Goal: Transaction & Acquisition: Purchase product/service

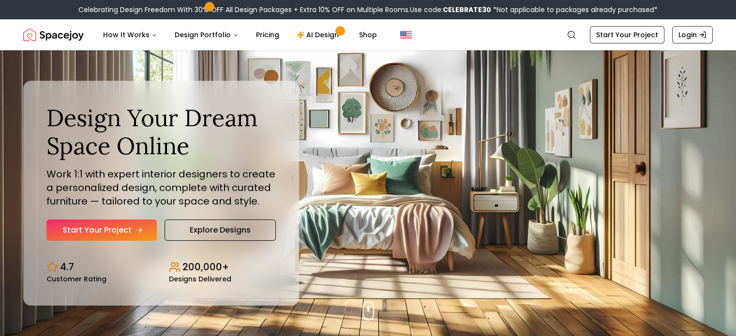
click at [114, 229] on link "Start Your Project" at bounding box center [101, 230] width 110 height 21
click at [321, 34] on link "AI Design" at bounding box center [319, 34] width 61 height 19
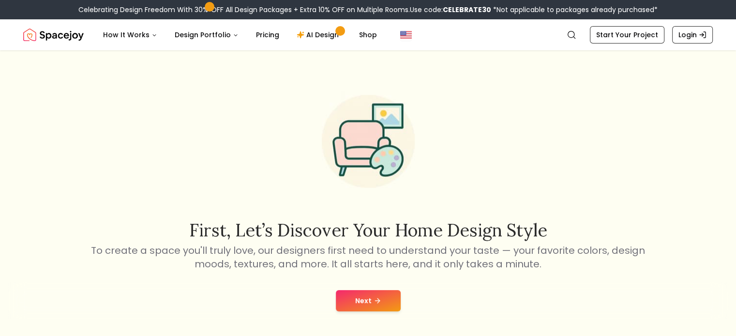
click at [370, 304] on button "Next" at bounding box center [368, 300] width 65 height 21
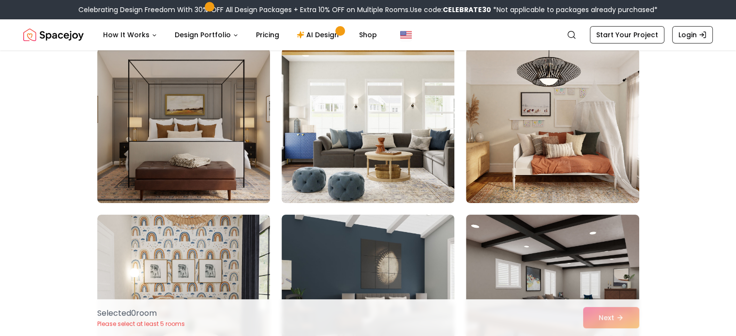
scroll to position [87, 0]
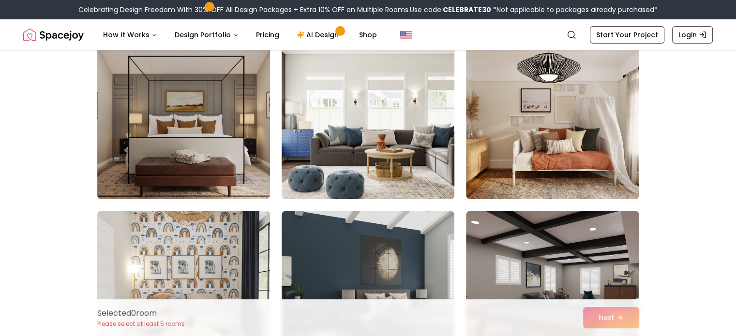
click at [360, 109] on img at bounding box center [368, 122] width 182 height 163
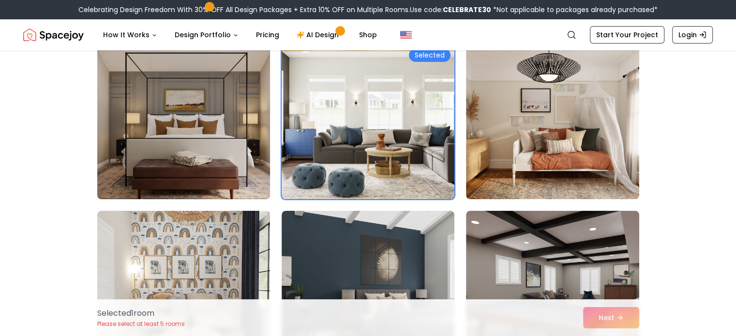
click at [238, 121] on img at bounding box center [184, 122] width 182 height 163
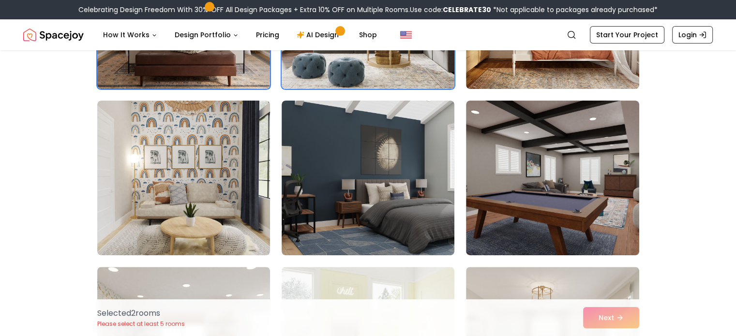
scroll to position [199, 0]
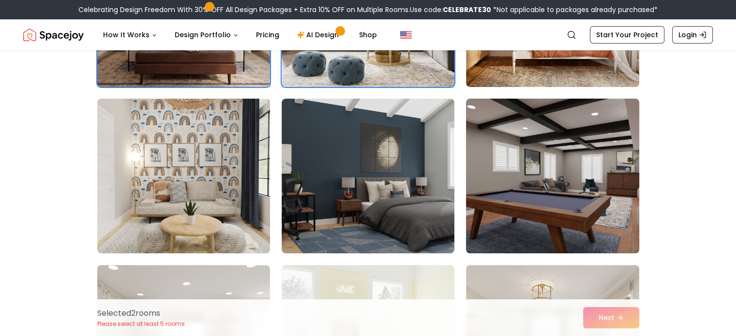
click at [577, 160] on img at bounding box center [553, 176] width 182 height 163
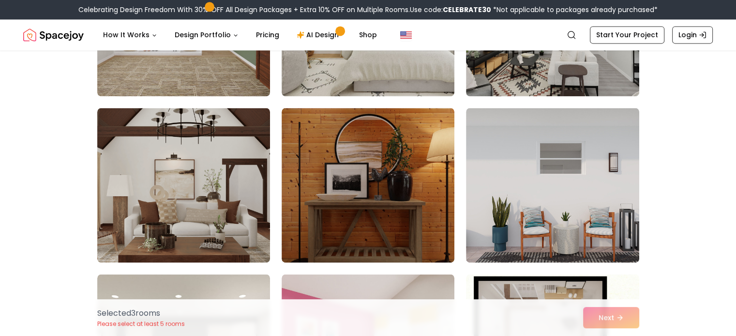
scroll to position [1350, 0]
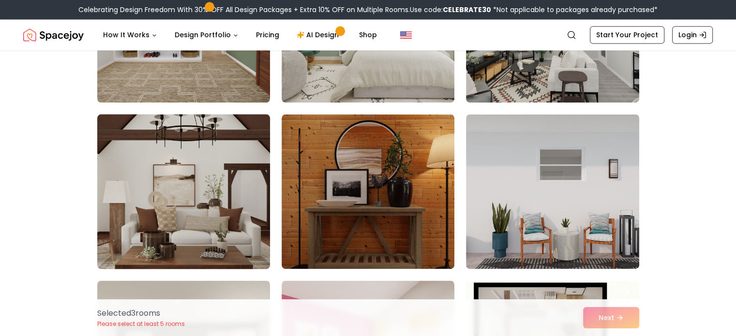
click at [159, 191] on img at bounding box center [184, 191] width 182 height 163
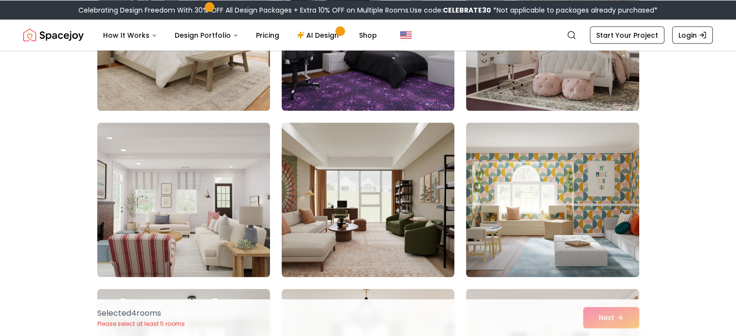
scroll to position [1829, 0]
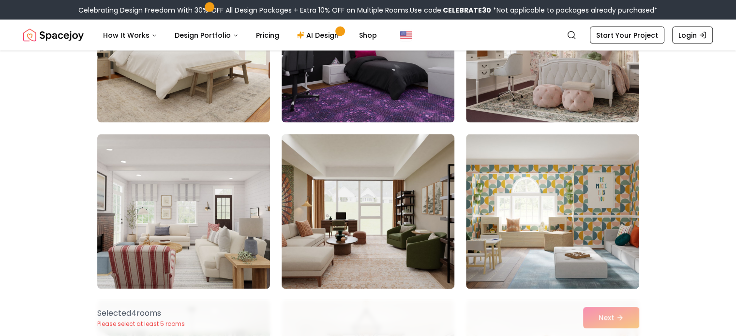
click at [398, 195] on img at bounding box center [368, 211] width 182 height 163
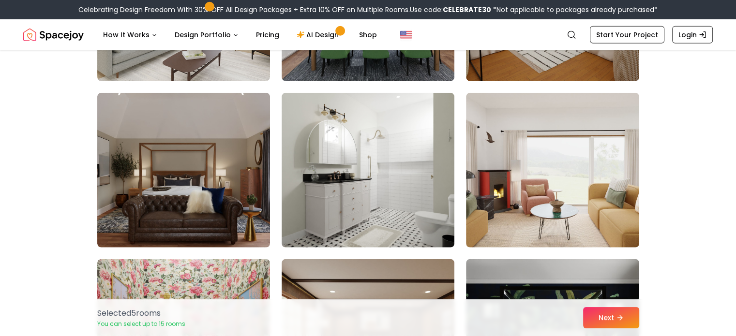
scroll to position [2875, 0]
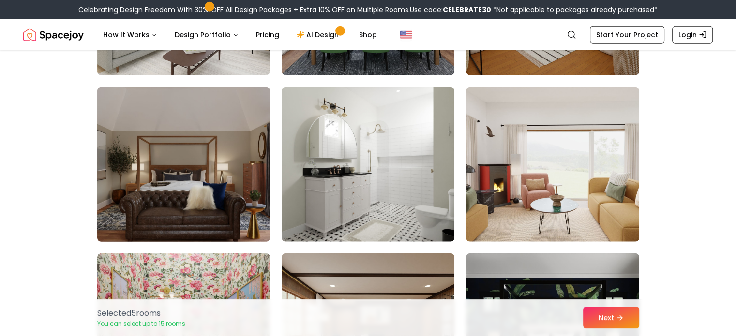
click at [260, 208] on img at bounding box center [184, 164] width 182 height 163
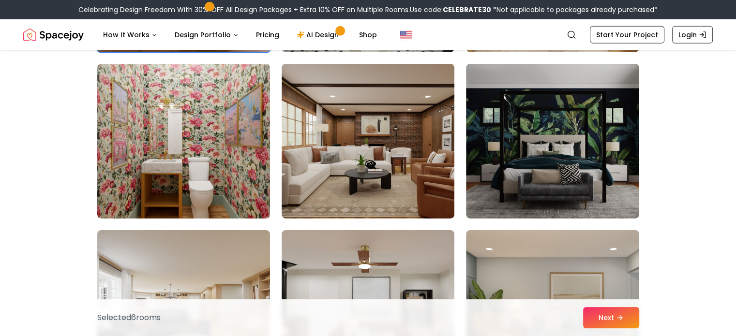
scroll to position [3090, 0]
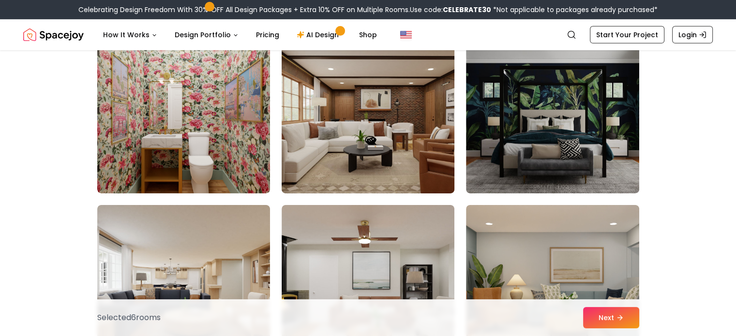
click at [395, 99] on img at bounding box center [368, 116] width 182 height 163
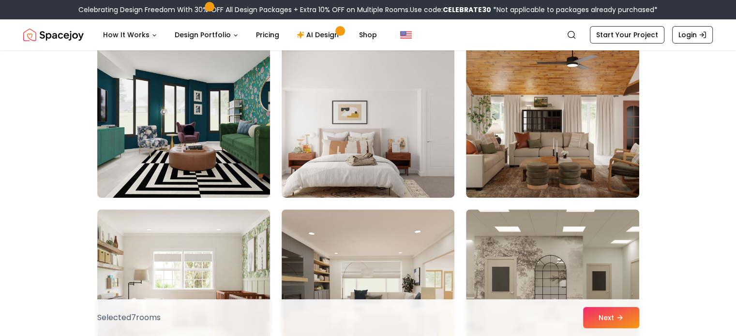
scroll to position [4072, 0]
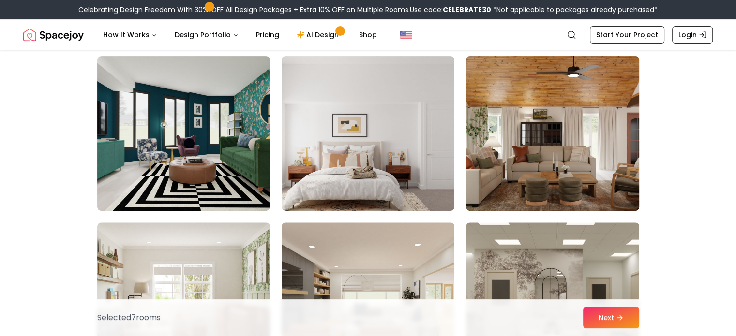
click at [567, 149] on img at bounding box center [553, 133] width 182 height 163
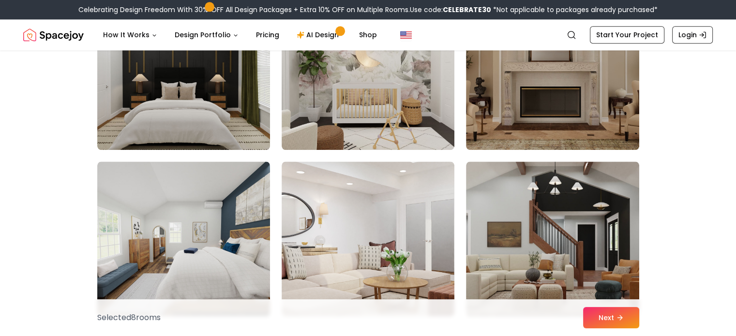
scroll to position [4806, 0]
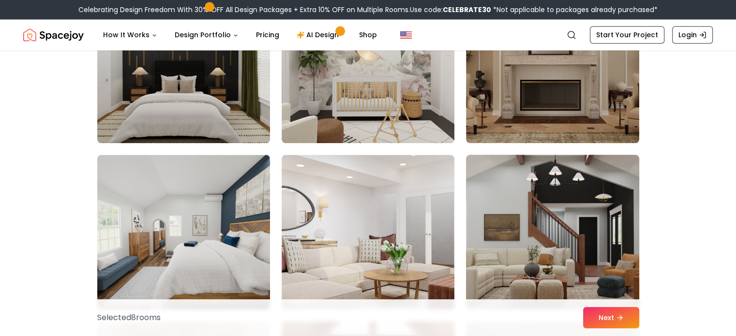
click at [579, 245] on img at bounding box center [553, 232] width 182 height 163
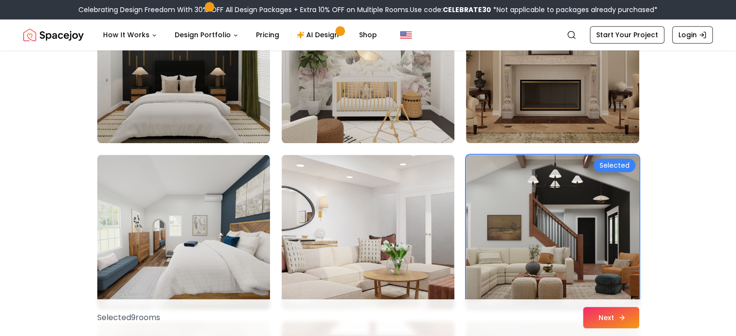
click at [606, 321] on button "Next" at bounding box center [611, 317] width 56 height 21
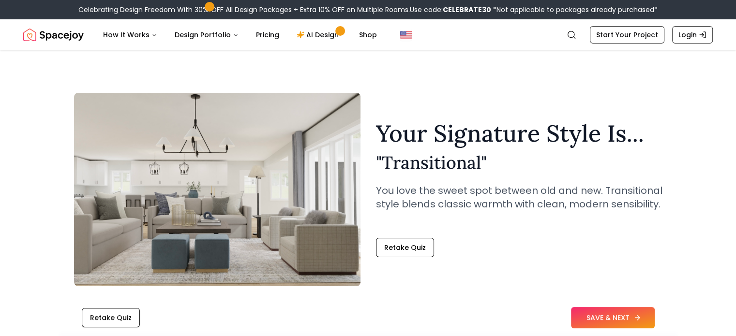
click at [619, 320] on button "SAVE & NEXT" at bounding box center [613, 317] width 84 height 21
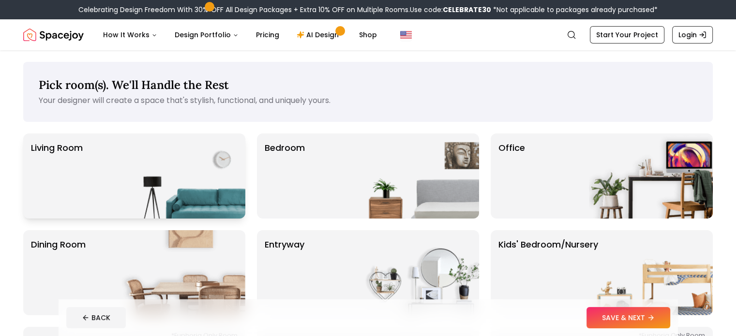
click at [113, 166] on div "Living Room" at bounding box center [134, 176] width 222 height 85
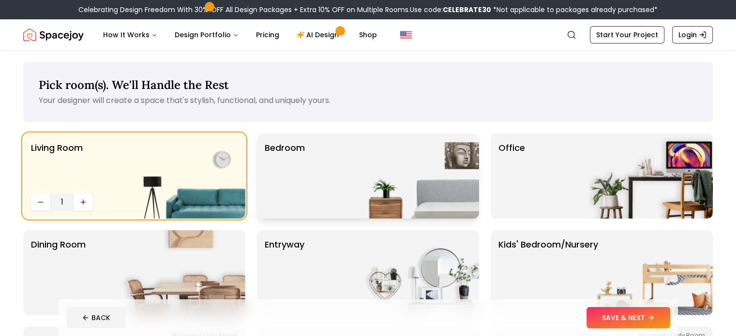
click at [357, 201] on img at bounding box center [417, 176] width 124 height 85
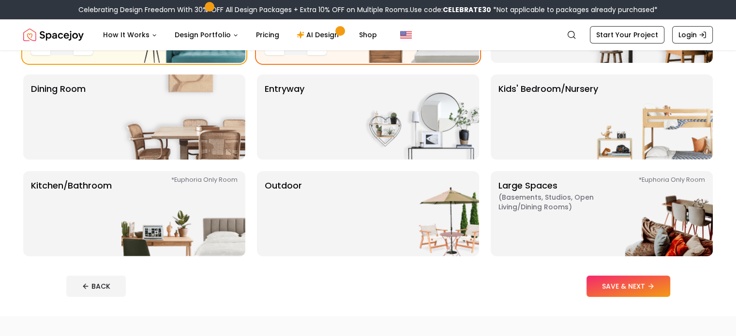
scroll to position [155, 0]
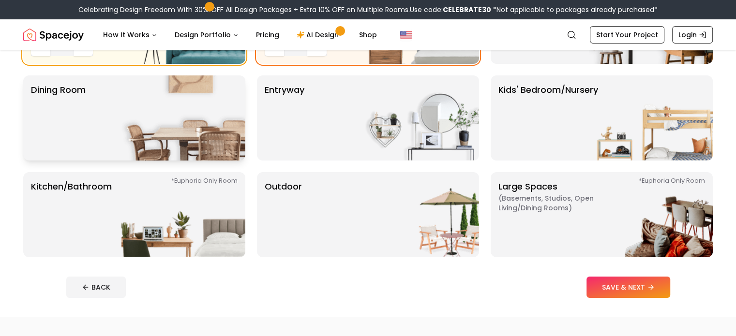
click at [149, 114] on img at bounding box center [184, 118] width 124 height 85
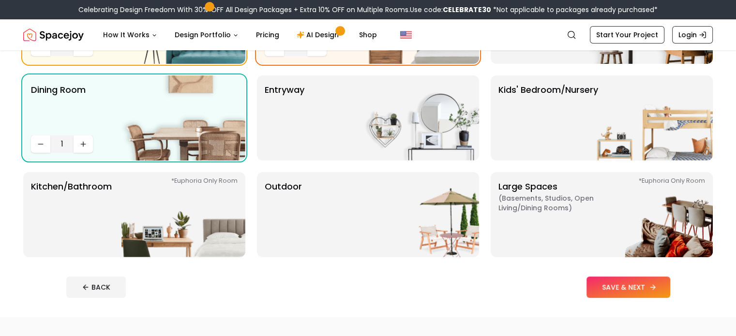
click at [666, 288] on button "SAVE & NEXT" at bounding box center [629, 287] width 84 height 21
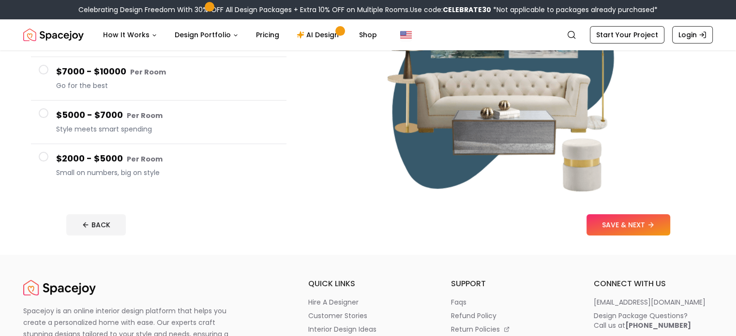
scroll to position [178, 0]
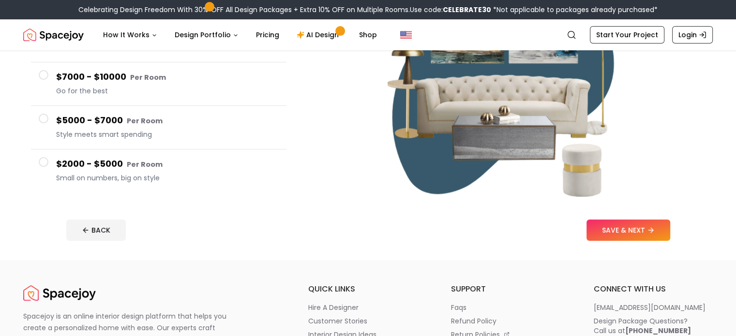
click at [149, 167] on small "Per Room" at bounding box center [145, 165] width 36 height 10
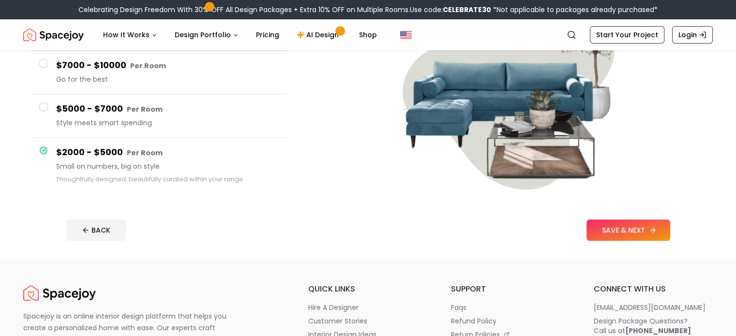
click at [670, 229] on button "SAVE & NEXT" at bounding box center [629, 230] width 84 height 21
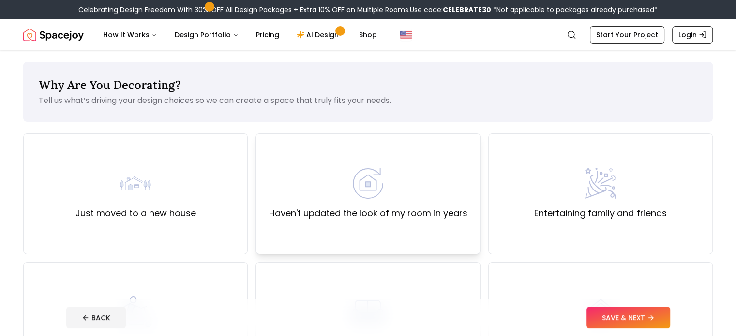
click at [410, 222] on div "Haven't updated the look of my room in years" at bounding box center [368, 194] width 225 height 121
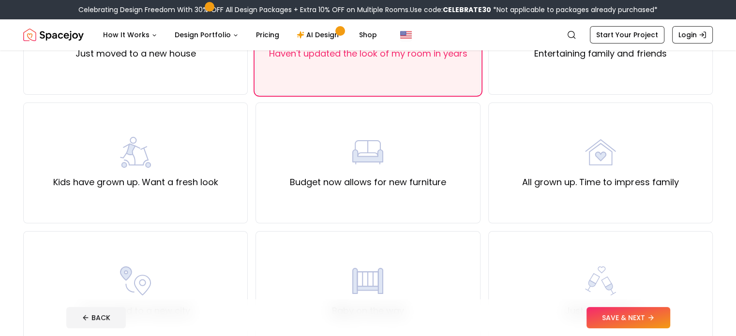
scroll to position [153, 0]
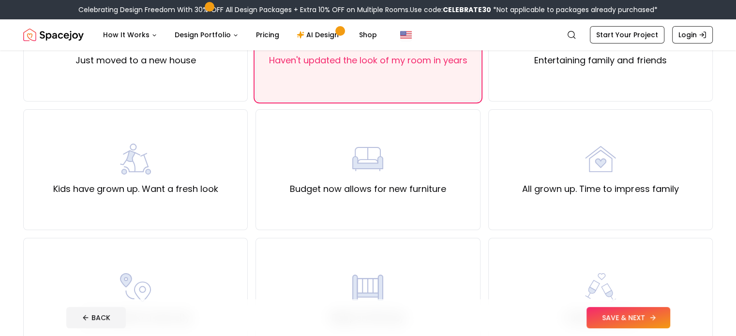
click at [663, 311] on button "SAVE & NEXT" at bounding box center [629, 317] width 84 height 21
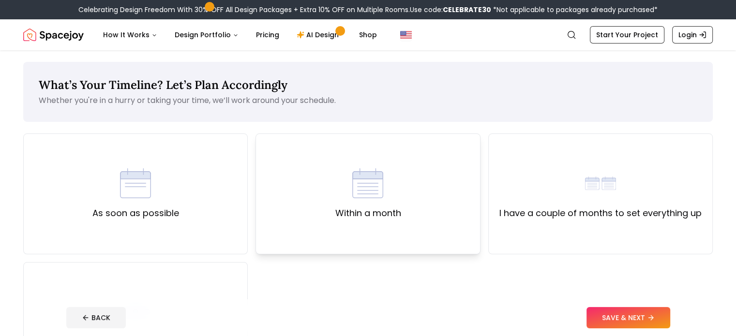
click at [397, 237] on div "Within a month" at bounding box center [368, 194] width 225 height 121
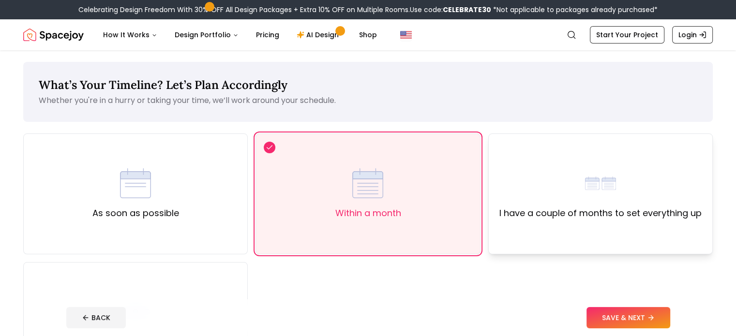
click at [600, 251] on div "I have a couple of months to set everything up" at bounding box center [600, 194] width 225 height 121
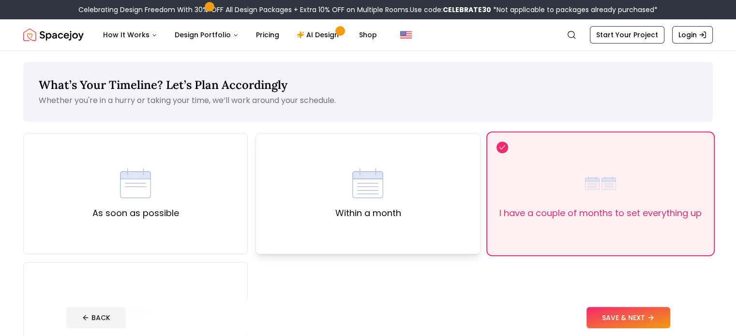
click at [401, 235] on div "Within a month" at bounding box center [368, 194] width 225 height 121
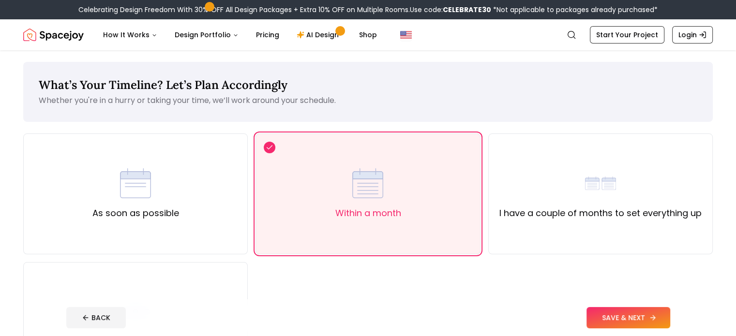
click at [639, 313] on button "SAVE & NEXT" at bounding box center [629, 317] width 84 height 21
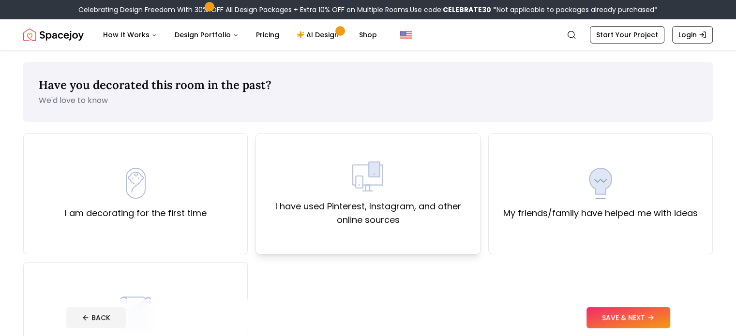
click at [356, 208] on label "I have used Pinterest, Instagram, and other online sources" at bounding box center [368, 213] width 208 height 27
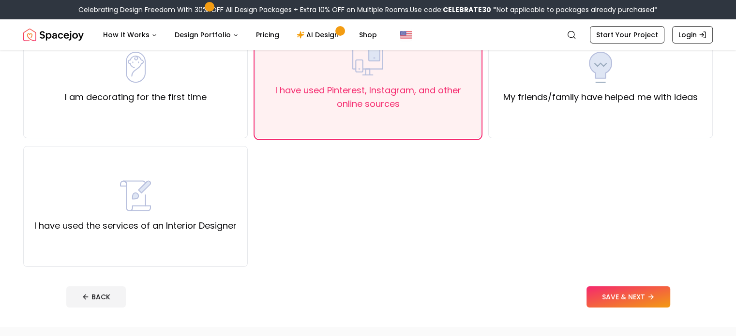
scroll to position [106, 0]
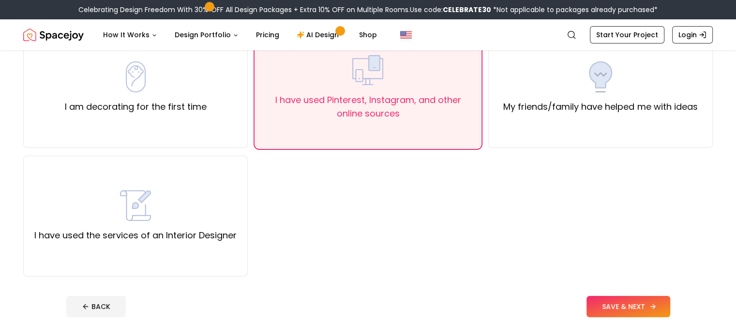
click at [640, 305] on button "SAVE & NEXT" at bounding box center [629, 306] width 84 height 21
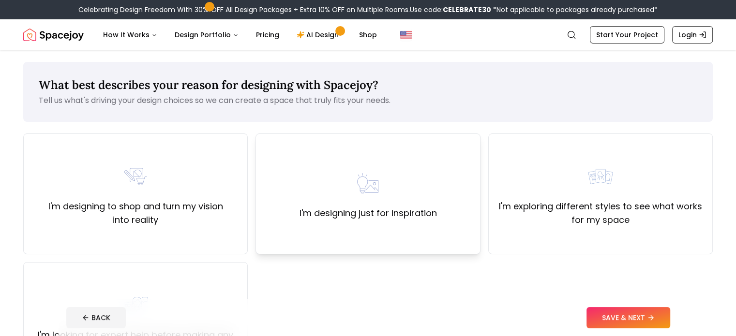
click at [445, 233] on div "I'm designing just for inspiration" at bounding box center [368, 194] width 225 height 121
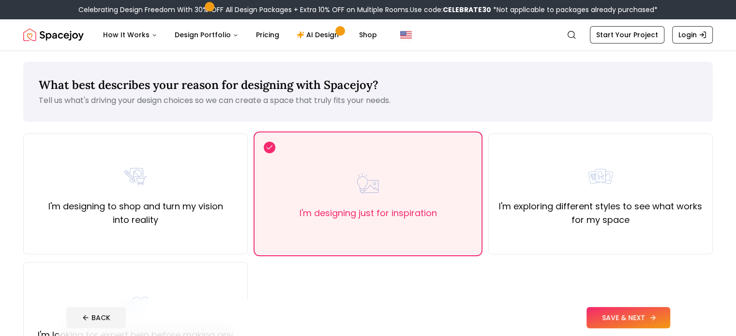
click at [647, 313] on button "SAVE & NEXT" at bounding box center [629, 317] width 84 height 21
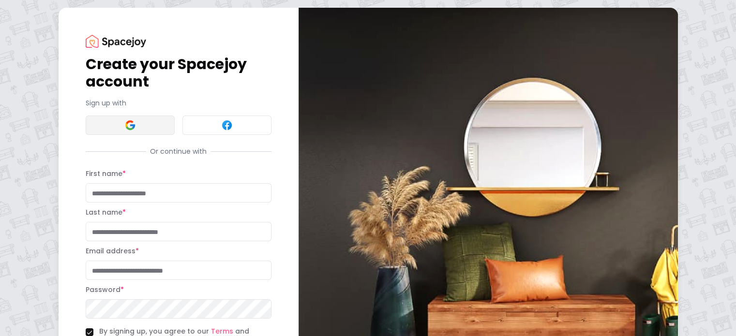
click at [104, 127] on button at bounding box center [130, 125] width 89 height 19
